Goal: Task Accomplishment & Management: Manage account settings

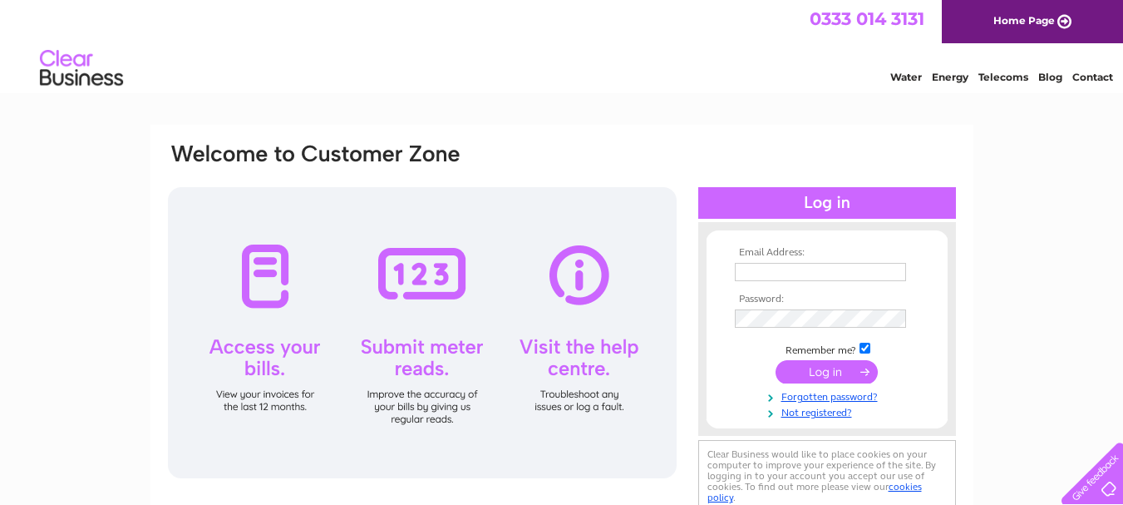
type input "[PERSON_NAME][EMAIL_ADDRESS][DOMAIN_NAME]"
click at [826, 368] on input "submit" at bounding box center [827, 371] width 102 height 23
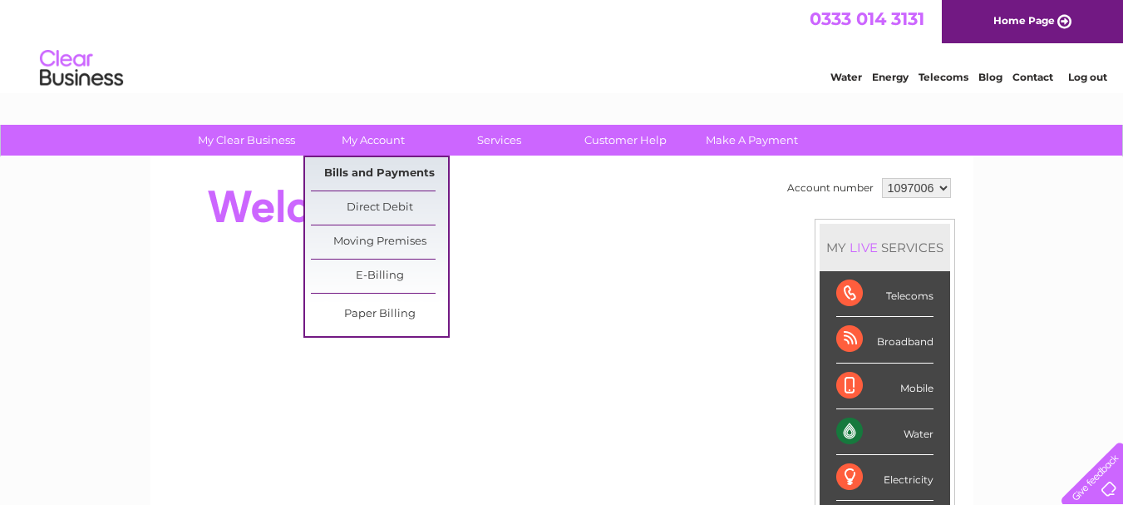
click at [363, 175] on link "Bills and Payments" at bounding box center [379, 173] width 137 height 33
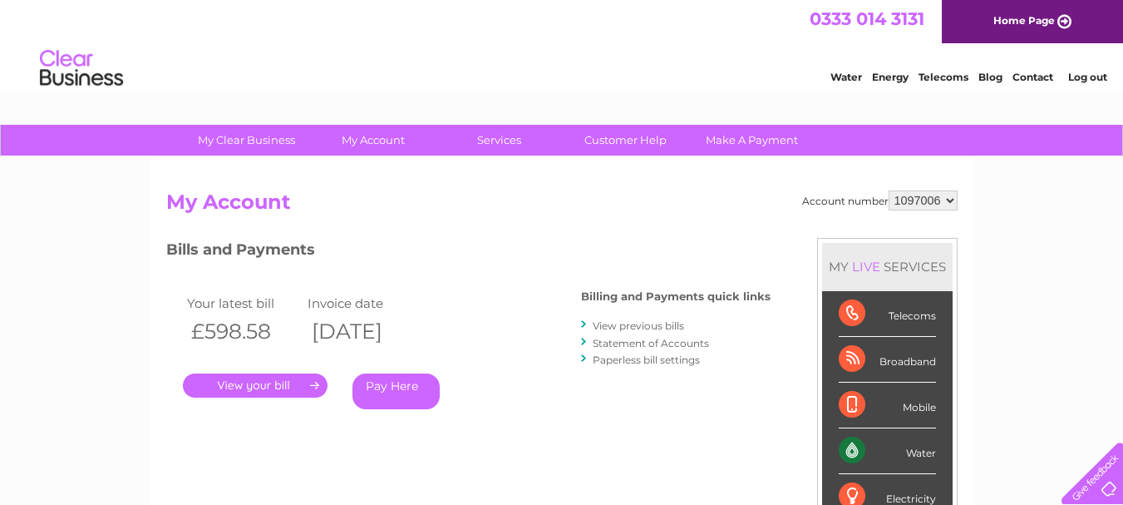
click at [269, 381] on link "." at bounding box center [255, 385] width 145 height 24
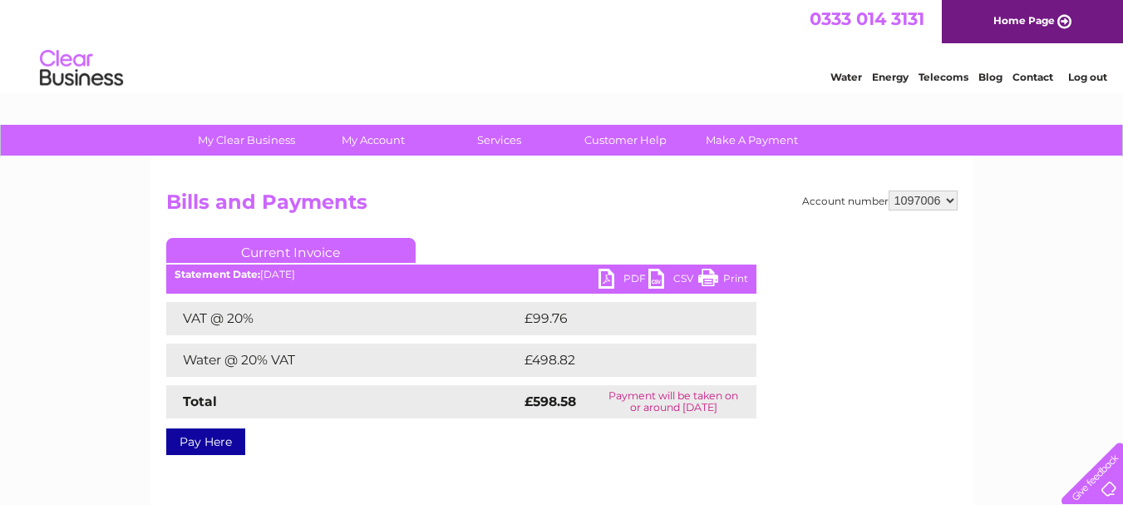
click at [604, 279] on link "PDF" at bounding box center [624, 281] width 50 height 24
